Goal: Task Accomplishment & Management: Manage account settings

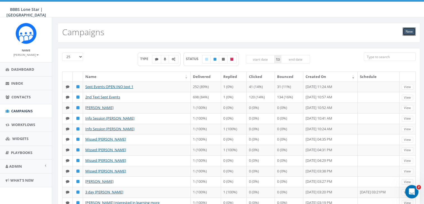
click at [410, 31] on link "New" at bounding box center [409, 31] width 13 height 8
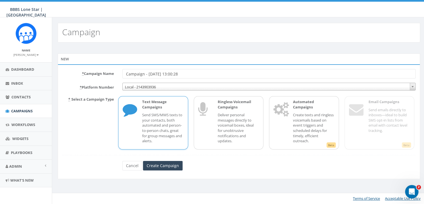
drag, startPoint x: 192, startPoint y: 71, endPoint x: 99, endPoint y: 73, distance: 92.9
click at [99, 73] on div "* Campaign Name Campaign - 09/02/2025, 13:00:28" at bounding box center [239, 73] width 362 height 9
type input "Info Session [PERSON_NAME]"
click at [177, 166] on input "Create Campaign" at bounding box center [163, 165] width 40 height 9
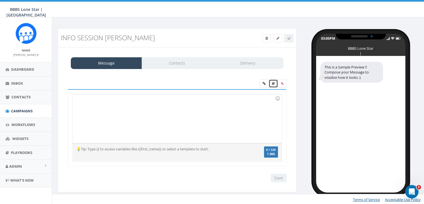
click at [273, 79] on link at bounding box center [273, 83] width 9 height 8
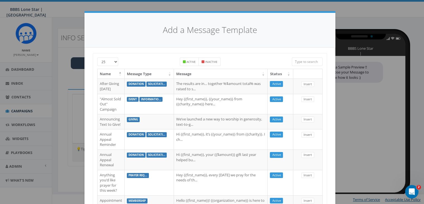
click at [309, 62] on input "search" at bounding box center [307, 61] width 31 height 8
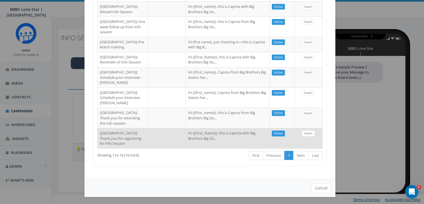
scroll to position [322, 0]
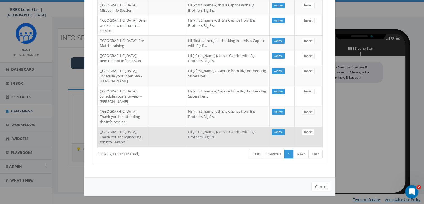
type input "Dallas"
click at [190, 126] on td "Hi {{First_Name}}, this is Caprice with Big Brothers Big Sis..." at bounding box center [228, 136] width 84 height 20
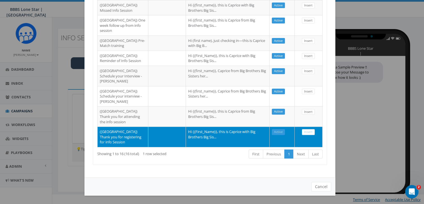
click at [307, 126] on td "Insert" at bounding box center [309, 136] width 28 height 20
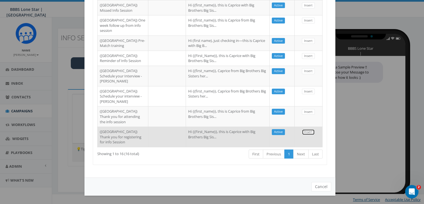
click at [307, 129] on link "Insert" at bounding box center [308, 132] width 13 height 6
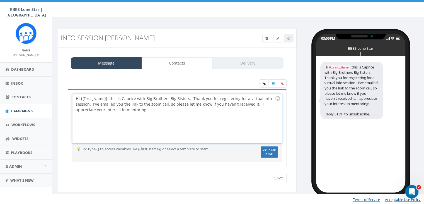
click at [107, 98] on div "Hi {{First_Name}}, this is Caprice with Big Brothers Big Sisters. Thank you for…" at bounding box center [177, 118] width 209 height 49
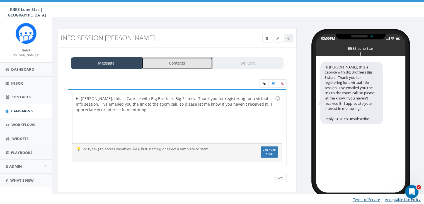
click at [204, 67] on link "Contacts" at bounding box center [177, 63] width 71 height 12
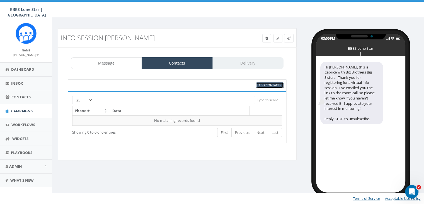
click at [263, 83] on span "Add Contacts" at bounding box center [270, 85] width 23 height 4
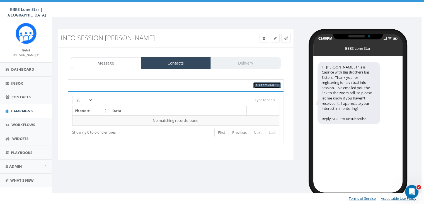
click at [264, 85] on span "Add Contacts" at bounding box center [267, 85] width 23 height 4
click at [273, 86] on span "Add Contacts" at bounding box center [267, 85] width 23 height 4
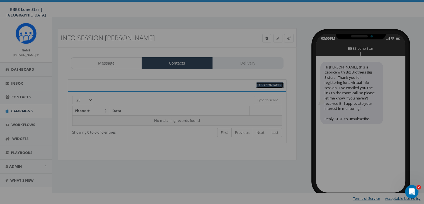
select select
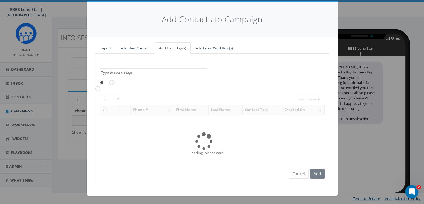
scroll to position [0, 0]
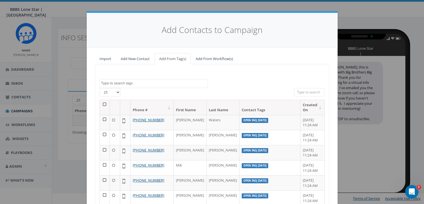
click at [301, 92] on input "search" at bounding box center [309, 92] width 31 height 8
paste input "619-467-6967"
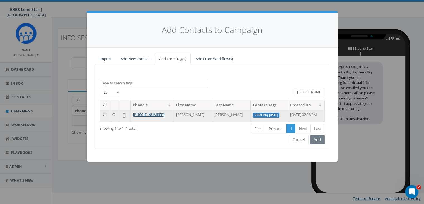
type input "619-467-6967"
click at [102, 113] on td at bounding box center [105, 115] width 10 height 12
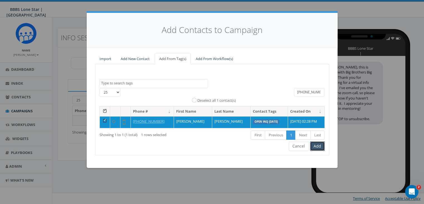
click at [321, 145] on button "Add" at bounding box center [317, 145] width 15 height 9
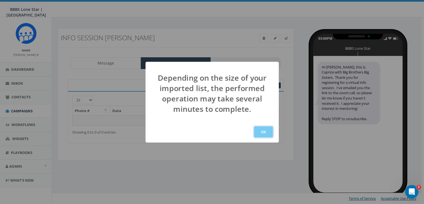
click at [265, 128] on button "OK" at bounding box center [263, 131] width 19 height 11
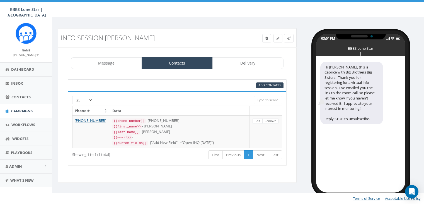
select select
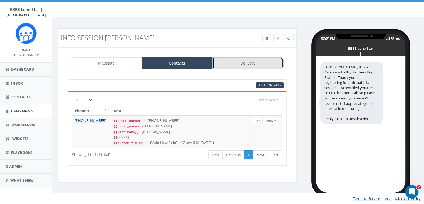
click at [240, 65] on link "Delivery" at bounding box center [248, 63] width 71 height 12
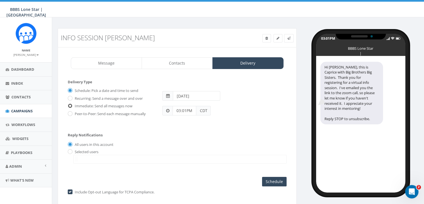
click at [69, 104] on input "Immediate: Send all messages now" at bounding box center [70, 106] width 4 height 4
radio input "true"
click at [70, 150] on input "radio" at bounding box center [70, 152] width 4 height 4
radio input "true"
click at [75, 157] on textarea "Search" at bounding box center [76, 158] width 3 height 5
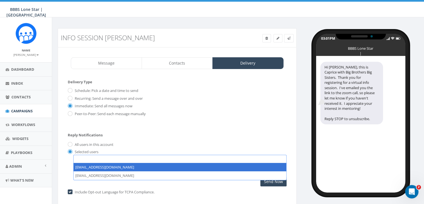
select select "1730"
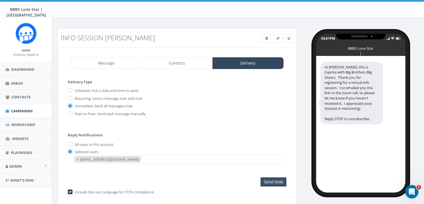
click at [277, 181] on input "Send Now" at bounding box center [274, 181] width 26 height 9
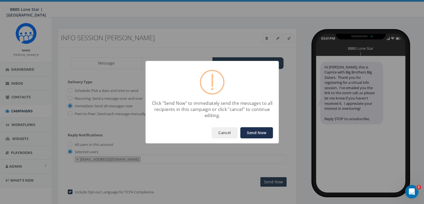
click at [259, 129] on button "Send Now" at bounding box center [257, 132] width 33 height 11
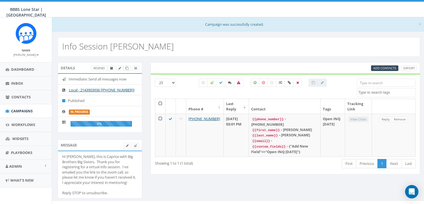
select select
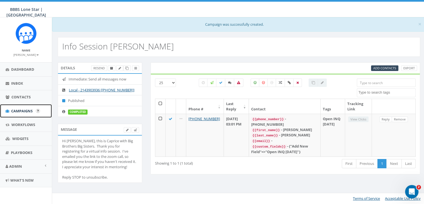
click at [20, 111] on span "Campaigns" at bounding box center [21, 110] width 21 height 5
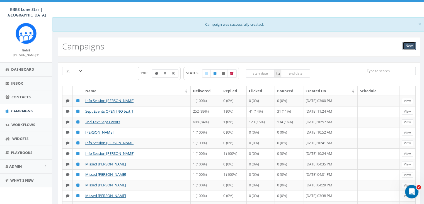
click at [409, 46] on link "New" at bounding box center [409, 46] width 13 height 8
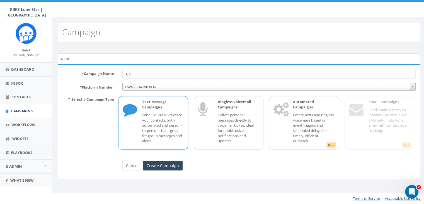
type input "C"
type input "Reminder [PERSON_NAME]"
click at [162, 164] on input "Create Campaign" at bounding box center [163, 165] width 40 height 9
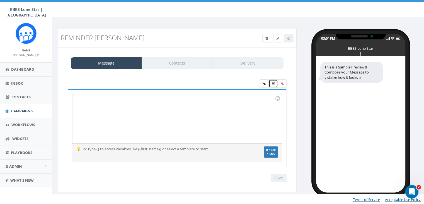
click at [275, 84] on icon at bounding box center [273, 83] width 3 height 3
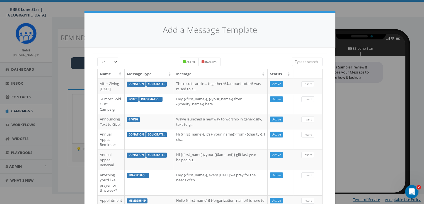
click at [303, 59] on input "search" at bounding box center [307, 61] width 31 height 8
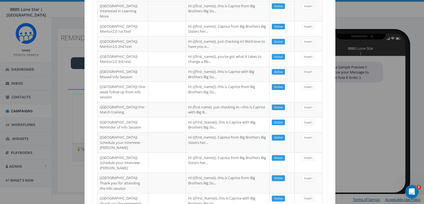
scroll to position [195, 0]
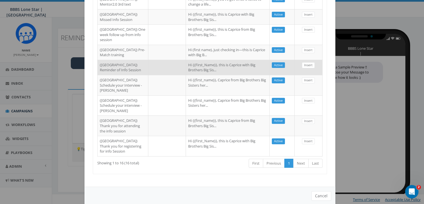
type input "Dallas"
click at [148, 75] on td at bounding box center [167, 67] width 38 height 15
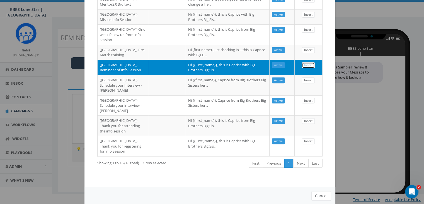
click at [308, 68] on link "Insert" at bounding box center [308, 65] width 13 height 6
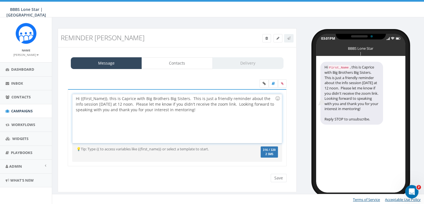
click at [107, 96] on div "Hi {{First_Name}}, this is Caprice with Big Brothers Big Sisters. This is just …" at bounding box center [177, 118] width 209 height 49
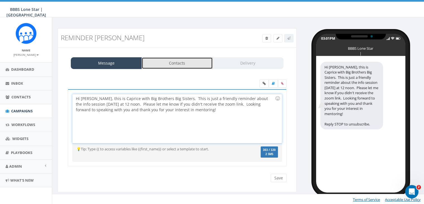
click at [176, 64] on link "Contacts" at bounding box center [177, 63] width 71 height 12
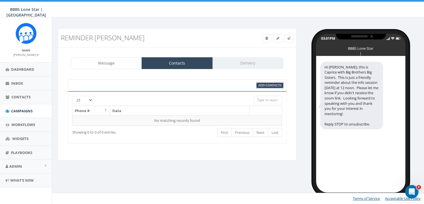
click at [278, 85] on span "Add Contacts" at bounding box center [270, 85] width 23 height 4
select select
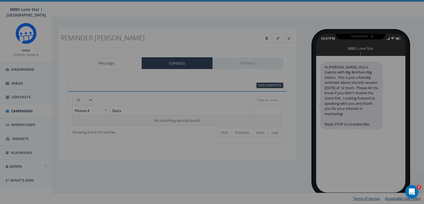
scroll to position [0, 0]
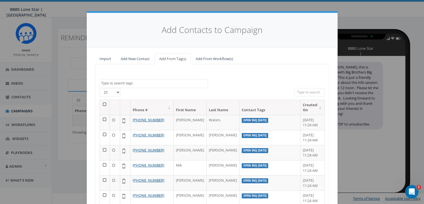
click at [303, 91] on input "search" at bounding box center [309, 92] width 31 height 8
paste input "619-467-6967"
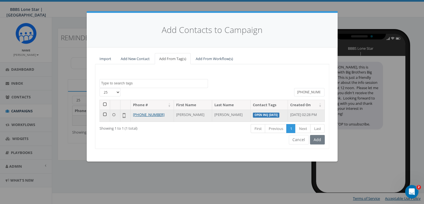
type input "619-467-6967"
click at [105, 112] on td at bounding box center [105, 115] width 10 height 12
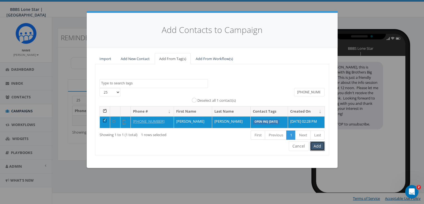
click at [315, 146] on button "Add" at bounding box center [317, 145] width 15 height 9
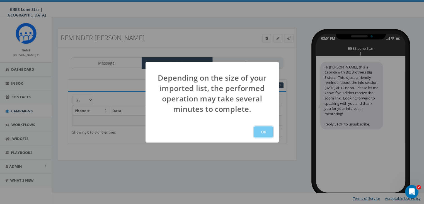
click at [268, 132] on button "OK" at bounding box center [263, 131] width 19 height 11
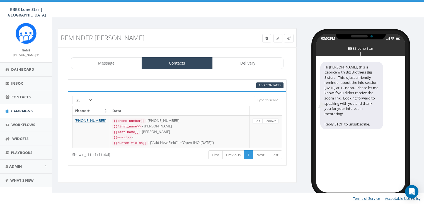
select select
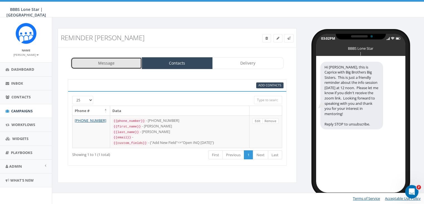
click at [104, 63] on link "Message" at bounding box center [106, 63] width 71 height 12
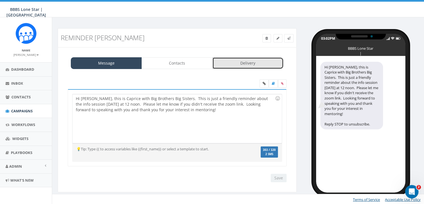
click at [256, 63] on link "Delivery" at bounding box center [248, 63] width 71 height 12
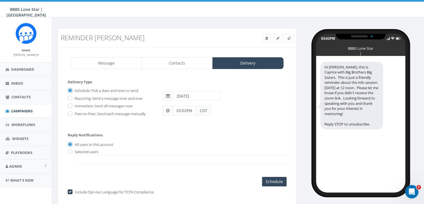
click at [207, 95] on input "[DATE]" at bounding box center [196, 95] width 47 height 9
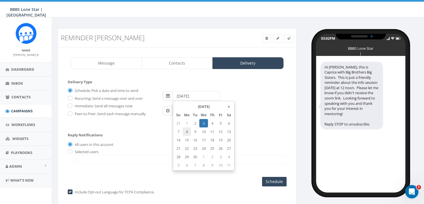
click at [186, 131] on td "8" at bounding box center [187, 131] width 8 height 8
type input "2025-09-08"
click at [251, 127] on div "Reply Notifications All users in this account Selected users chawkins@bbbstx.or…" at bounding box center [177, 146] width 219 height 39
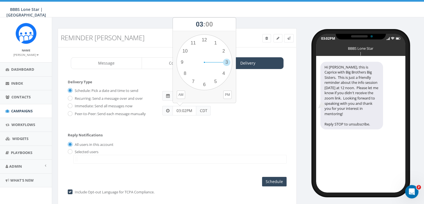
drag, startPoint x: 188, startPoint y: 110, endPoint x: 171, endPoint y: 110, distance: 16.5
click at [171, 110] on div "03:02PM CDT" at bounding box center [186, 110] width 49 height 9
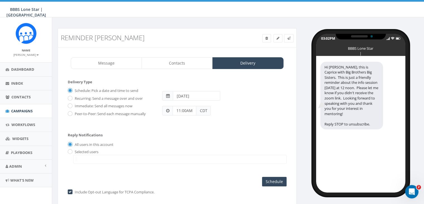
type input "11:00AM"
click at [75, 148] on div "Reply Notifications All users in this account Selected users chawkins@bbbstx.or…" at bounding box center [177, 146] width 219 height 39
click at [70, 150] on input "radio" at bounding box center [70, 152] width 4 height 4
radio input "true"
click at [75, 156] on span at bounding box center [76, 158] width 4 height 5
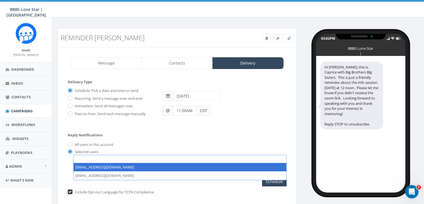
select select "1730"
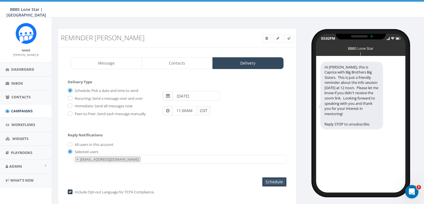
click at [270, 177] on input "Schedule" at bounding box center [274, 181] width 25 height 9
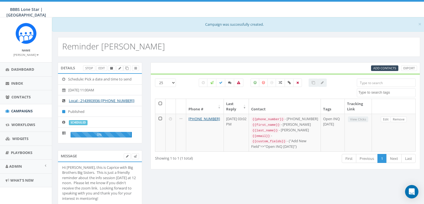
select select
click at [19, 107] on link "Campaigns" at bounding box center [26, 111] width 52 height 14
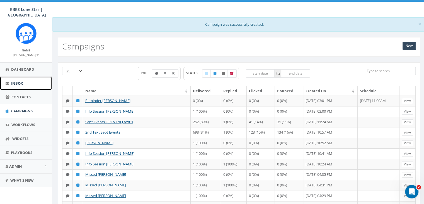
click at [18, 81] on span "Inbox" at bounding box center [17, 83] width 12 height 5
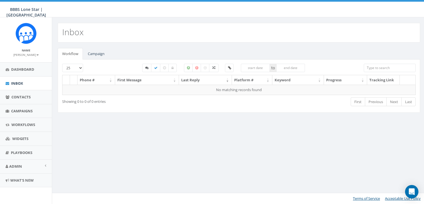
select select
click at [94, 52] on link "Campaign" at bounding box center [96, 53] width 26 height 11
